Goal: Book appointment/travel/reservation

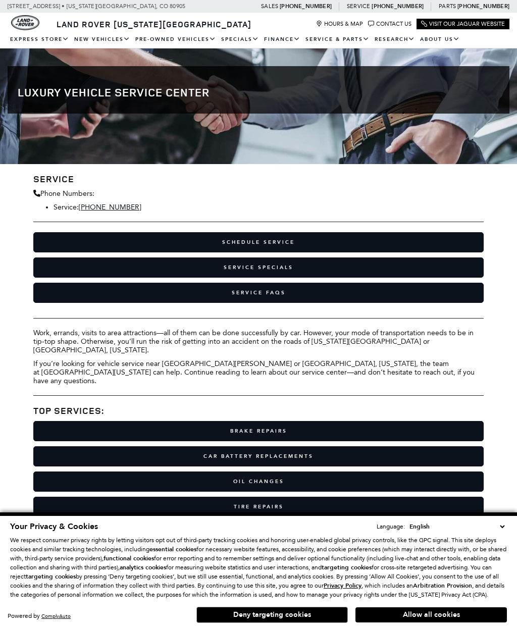
click at [471, 621] on button "Allow all cookies" at bounding box center [430, 614] width 151 height 15
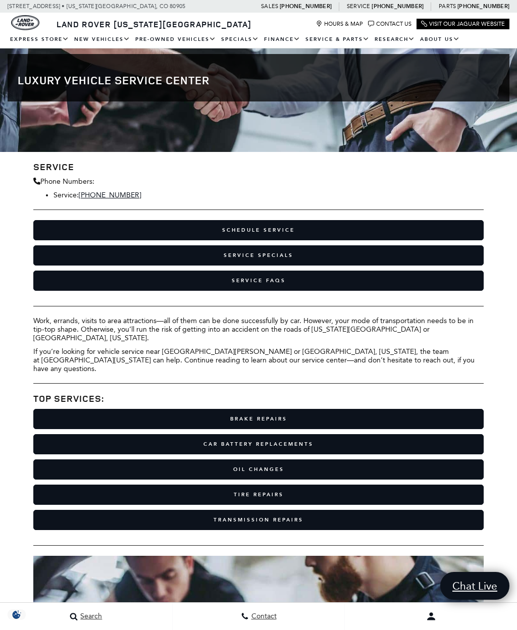
scroll to position [13, 0]
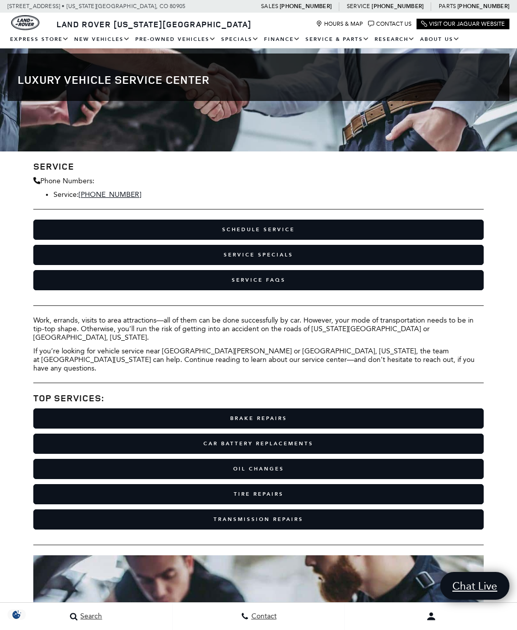
click at [283, 233] on link "Schedule Service" at bounding box center [258, 230] width 450 height 20
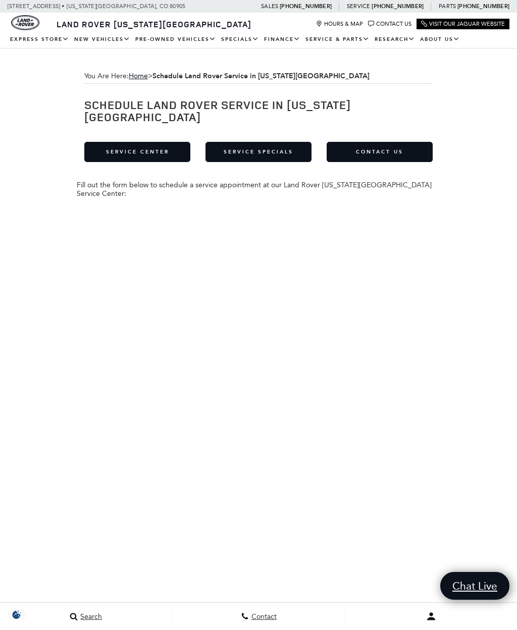
click at [289, 142] on link "Service Specials" at bounding box center [258, 152] width 106 height 20
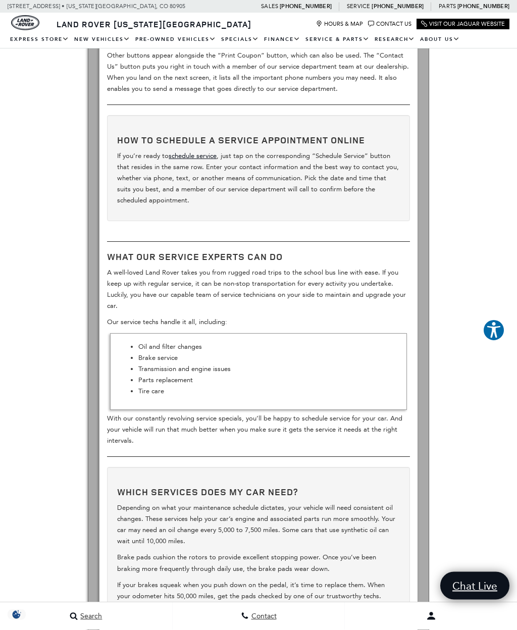
scroll to position [471, 0]
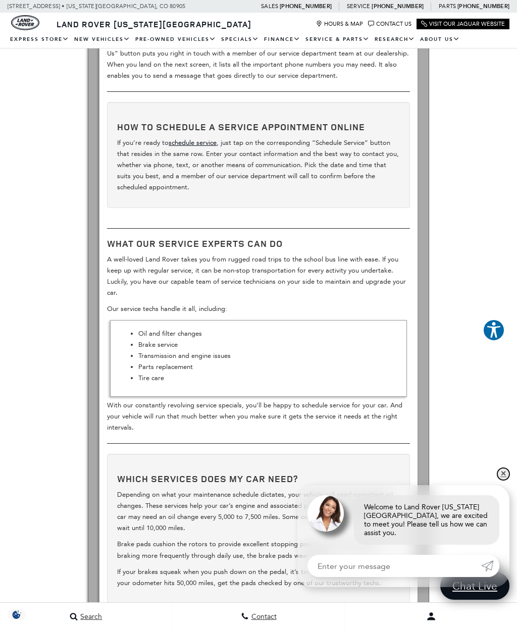
click at [503, 480] on link "✕" at bounding box center [503, 474] width 12 height 12
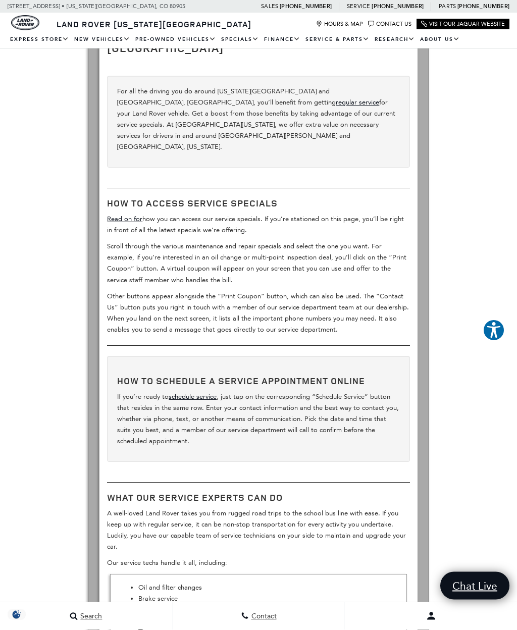
scroll to position [154, 0]
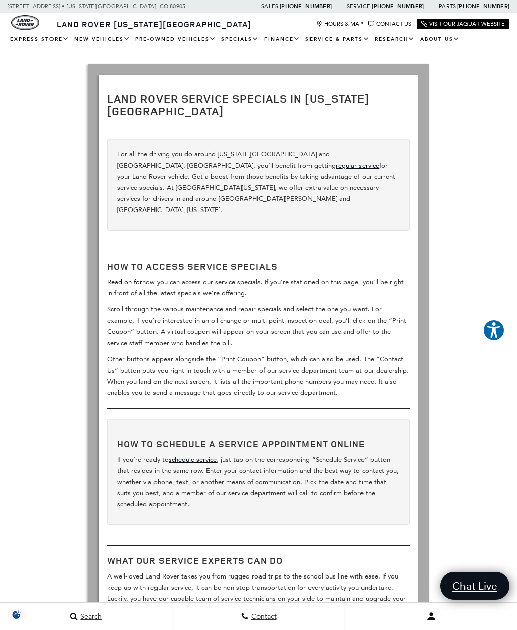
click at [198, 456] on link "schedule service" at bounding box center [193, 460] width 48 height 8
